Goal: Task Accomplishment & Management: Use online tool/utility

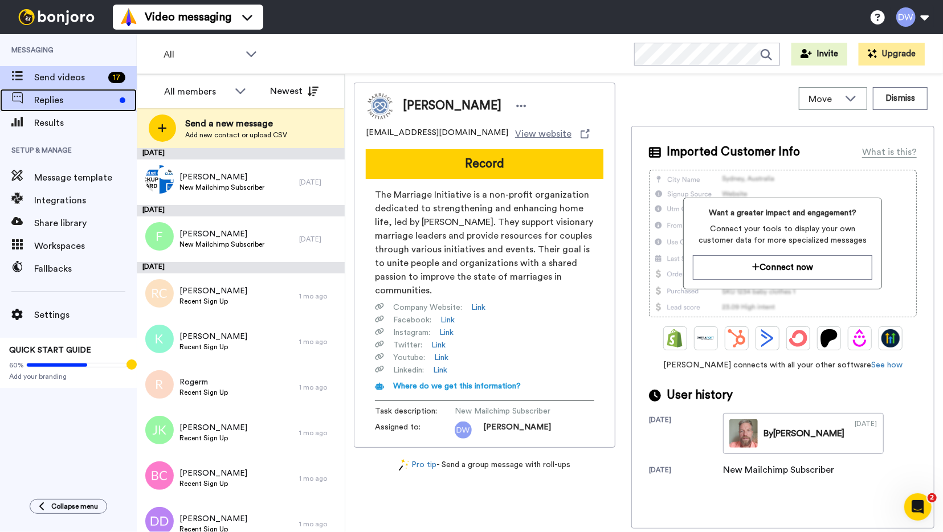
click at [68, 102] on span "Replies" at bounding box center [74, 100] width 81 height 14
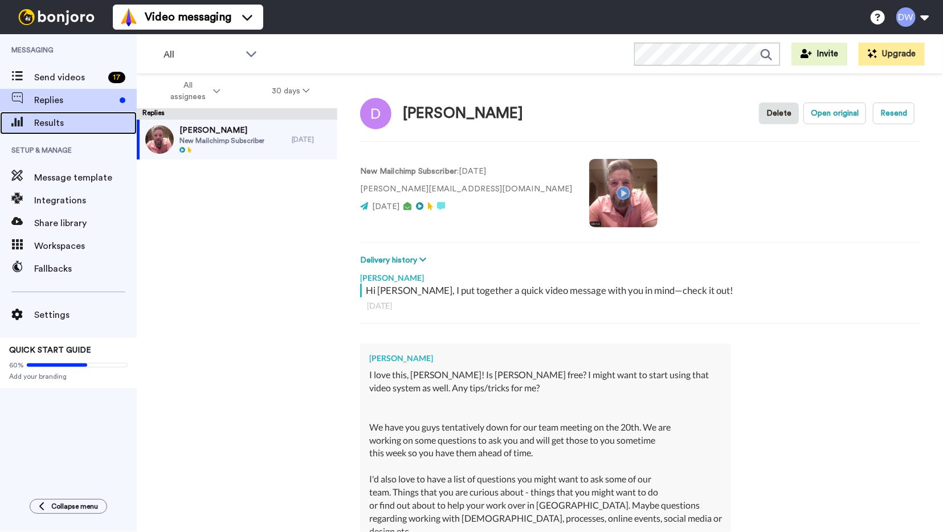
click at [62, 122] on span "Results" at bounding box center [85, 123] width 103 height 14
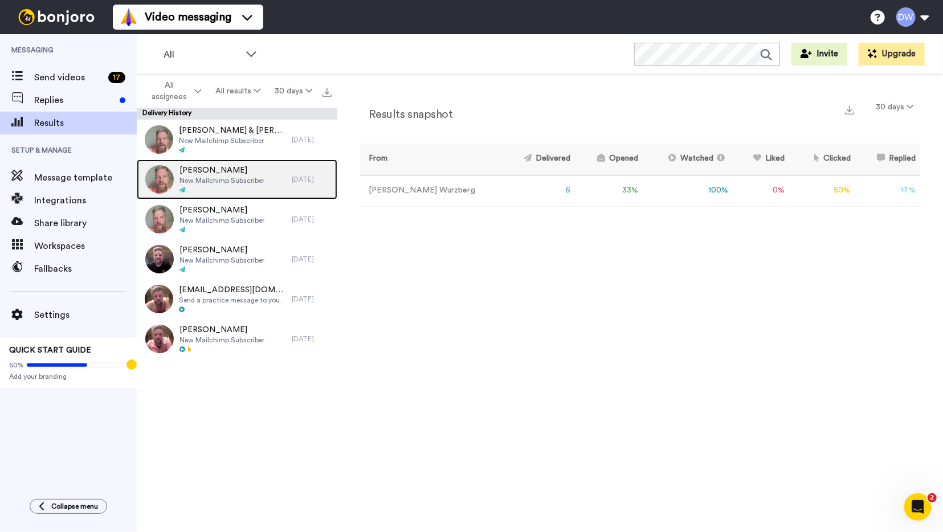
click at [274, 177] on div "[PERSON_NAME] New Mailchimp Subscriber" at bounding box center [214, 180] width 155 height 40
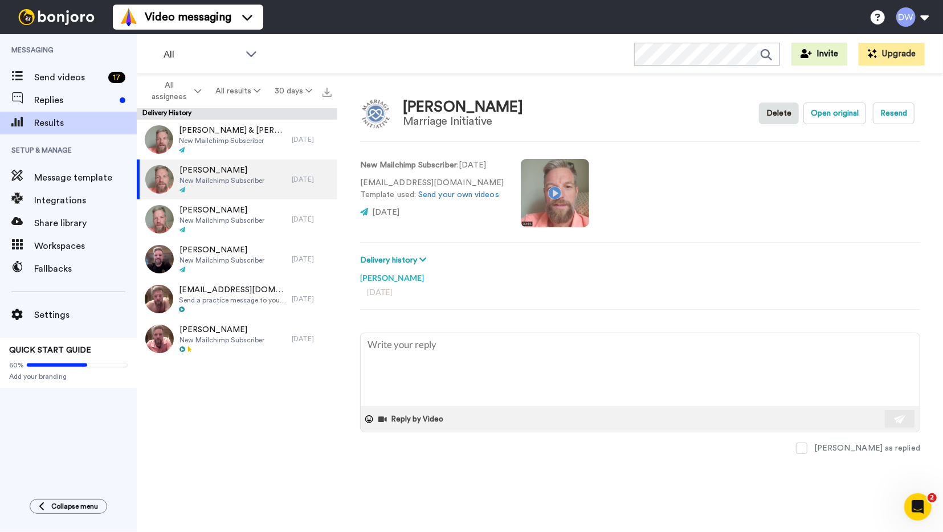
type textarea "x"
click at [452, 195] on link "Send your own videos" at bounding box center [458, 195] width 81 height 8
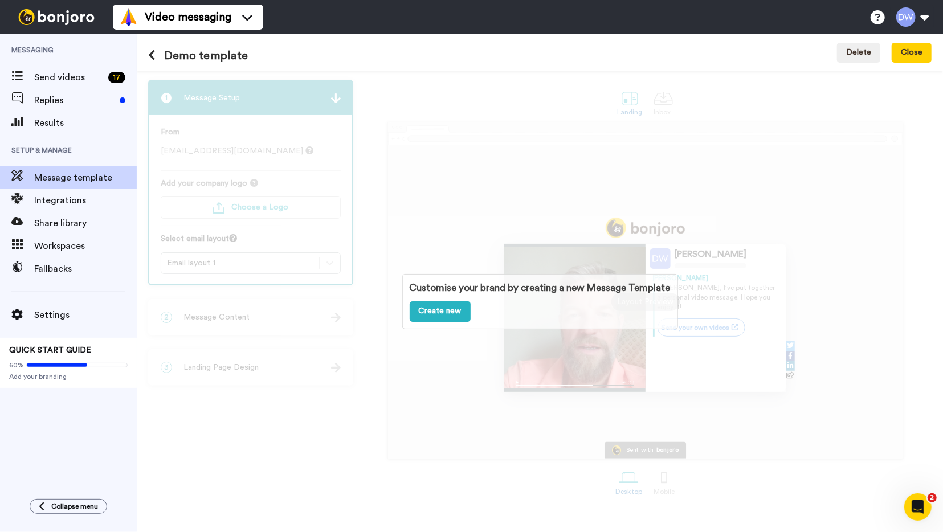
click at [525, 309] on div "Customise your brand by creating a new Message Template Create new" at bounding box center [540, 301] width 276 height 55
click at [725, 296] on div "Customise your brand by creating a new Message Template Create new" at bounding box center [540, 301] width 806 height 461
click at [389, 306] on div "Customise your brand by creating a new Message Template Create new" at bounding box center [540, 301] width 806 height 461
click at [421, 312] on link "Create new" at bounding box center [440, 311] width 61 height 21
